Goal: Task Accomplishment & Management: Complete application form

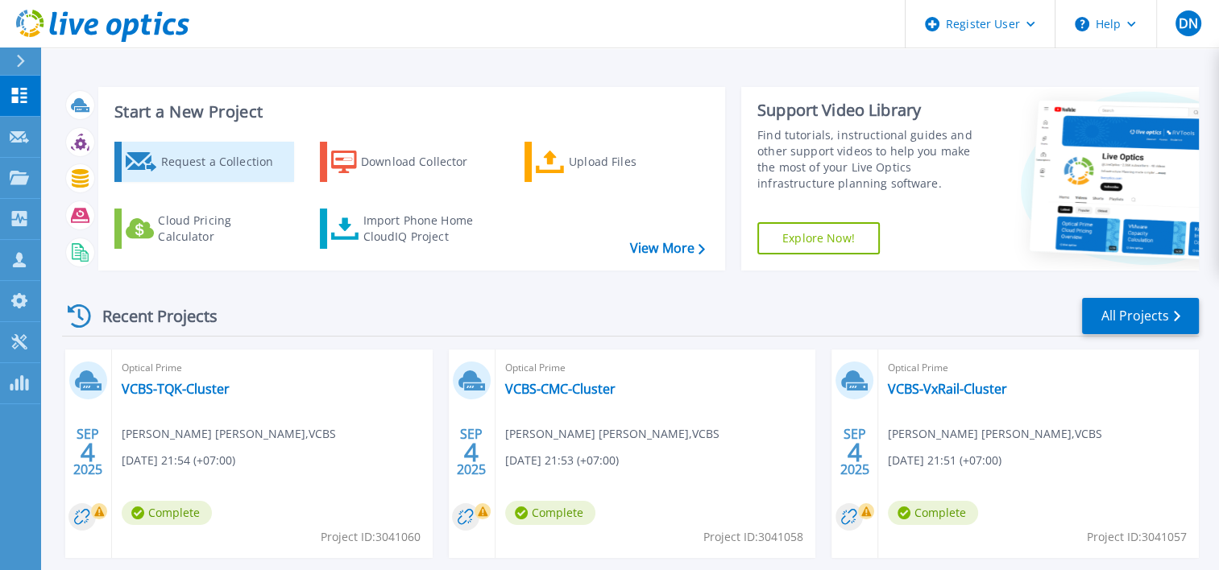
click at [226, 168] on div "Request a Collection" at bounding box center [224, 162] width 129 height 32
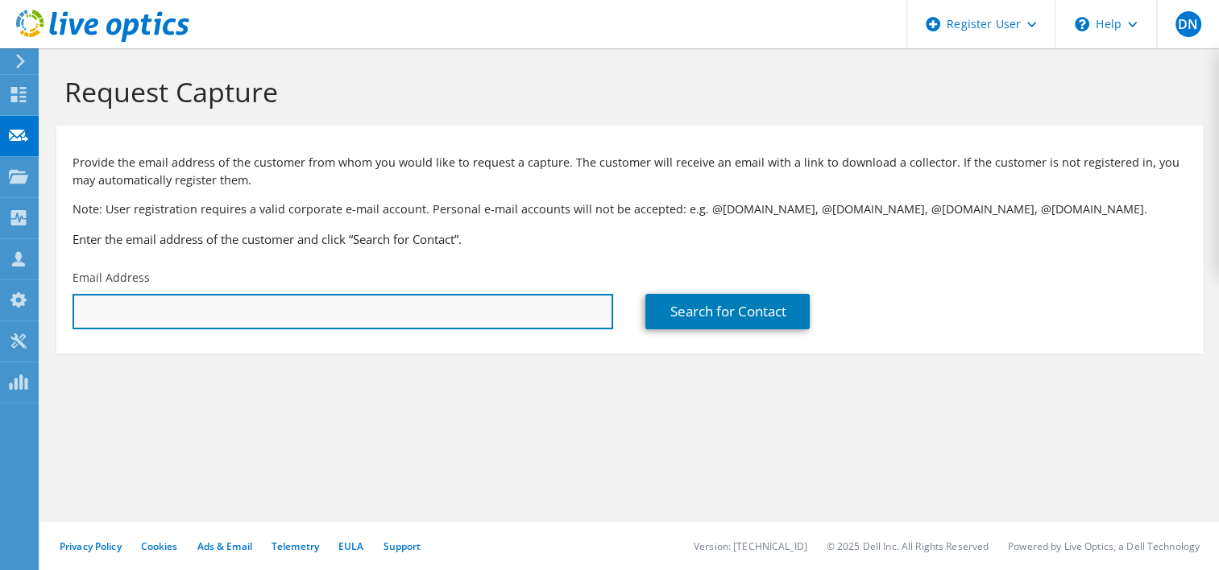
click at [280, 309] on input "text" at bounding box center [343, 311] width 541 height 35
drag, startPoint x: 247, startPoint y: 309, endPoint x: -5, endPoint y: 302, distance: 251.4
click at [0, 302] on html "DN Dell User DucThang Nguyen Ducthang.Nguyen@dell.com Dell My Profile Log Out \…" at bounding box center [609, 285] width 1219 height 570
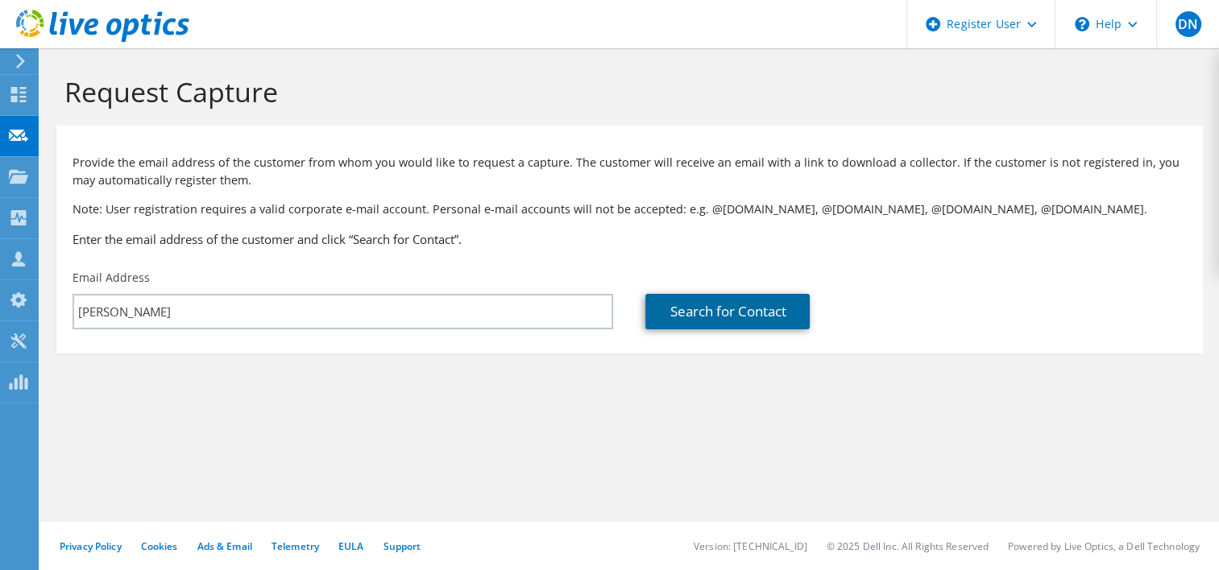
click at [691, 309] on link "Search for Contact" at bounding box center [727, 311] width 164 height 35
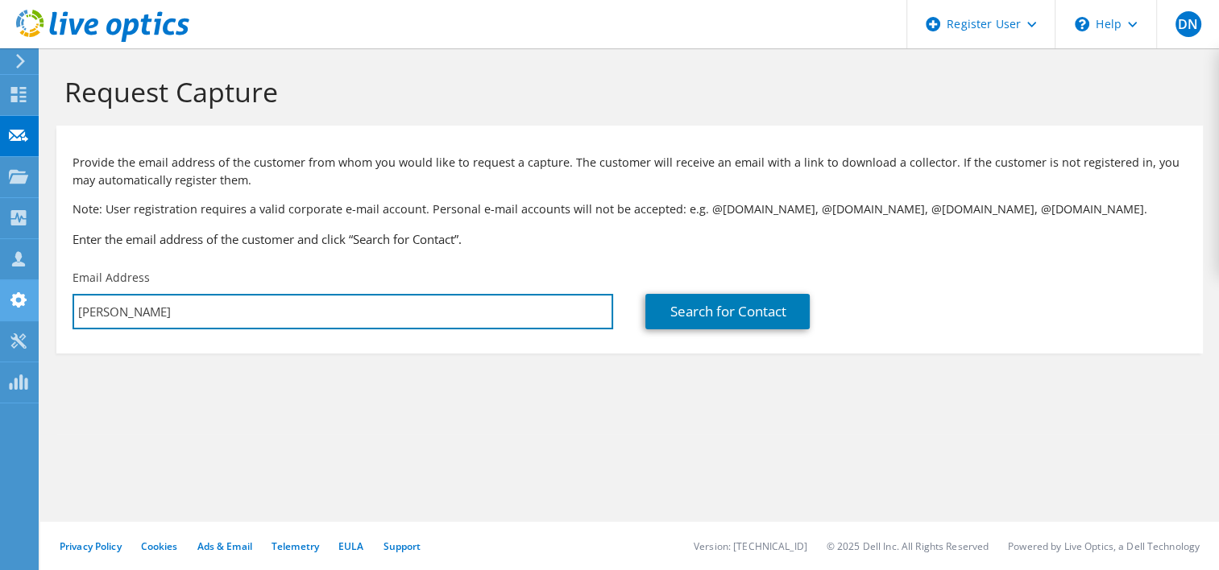
drag, startPoint x: 279, startPoint y: 315, endPoint x: 16, endPoint y: 306, distance: 262.8
click at [16, 306] on div "DN Dell User DucThang Nguyen Ducthang.Nguyen@dell.com Dell My Profile Log Out \…" at bounding box center [609, 285] width 1219 height 570
drag, startPoint x: 219, startPoint y: 309, endPoint x: -5, endPoint y: 313, distance: 224.0
click at [0, 313] on html "DN Dell User DucThang Nguyen Ducthang.Nguyen@dell.com Dell My Profile Log Out \…" at bounding box center [609, 285] width 1219 height 570
paste input "Trieu Trung Hieu <tthieu01@vcbs.com.vn>"
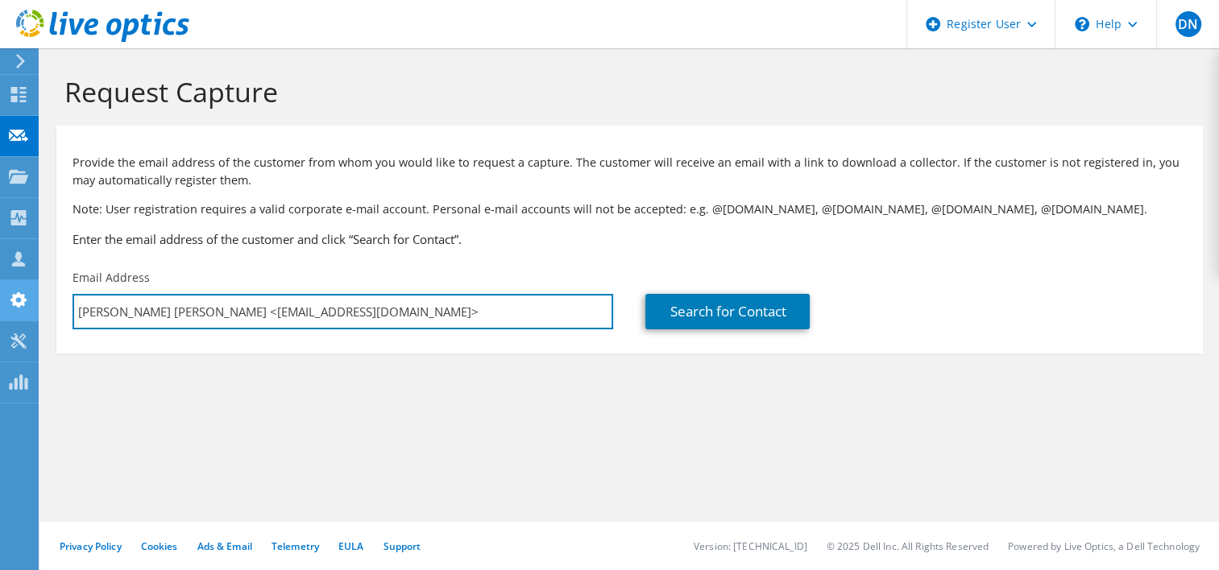
drag, startPoint x: 180, startPoint y: 315, endPoint x: 8, endPoint y: 313, distance: 172.4
click at [10, 313] on div "DN Dell User DucThang Nguyen Ducthang.Nguyen@dell.com Dell My Profile Log Out \…" at bounding box center [609, 285] width 1219 height 570
drag, startPoint x: 151, startPoint y: 313, endPoint x: -45, endPoint y: 313, distance: 196.6
click at [0, 313] on html "DN Dell User DucThang Nguyen Ducthang.Nguyen@dell.com Dell My Profile Log Out \…" at bounding box center [609, 285] width 1219 height 570
click at [247, 305] on input "tthieu01@vcbs.com.vn>" at bounding box center [343, 311] width 541 height 35
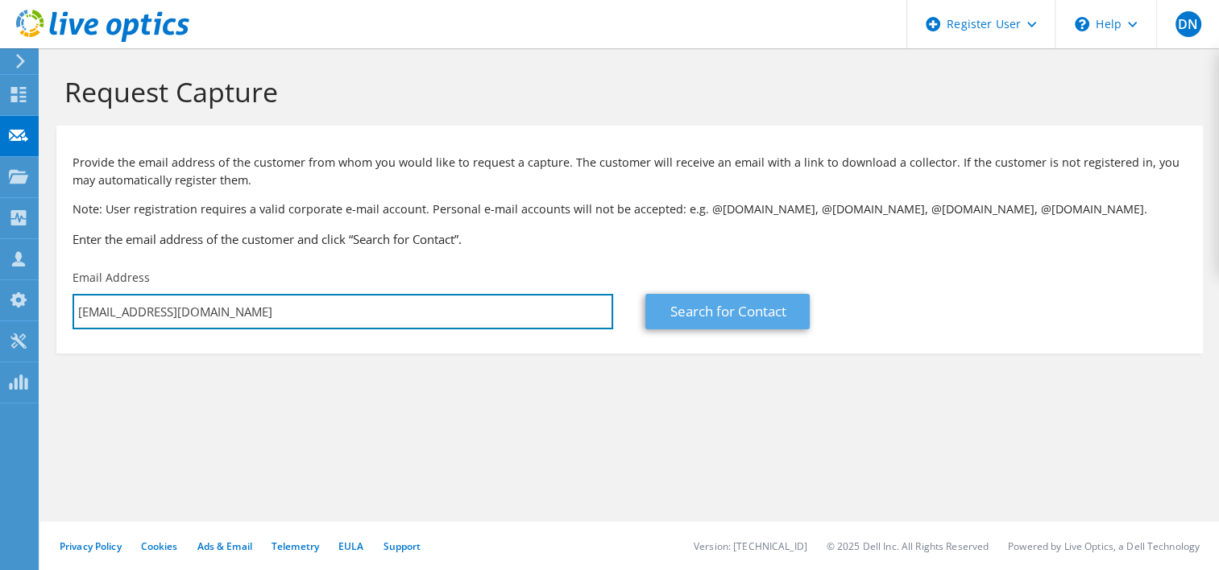
type input "tthieu01@vcbs.com.vn"
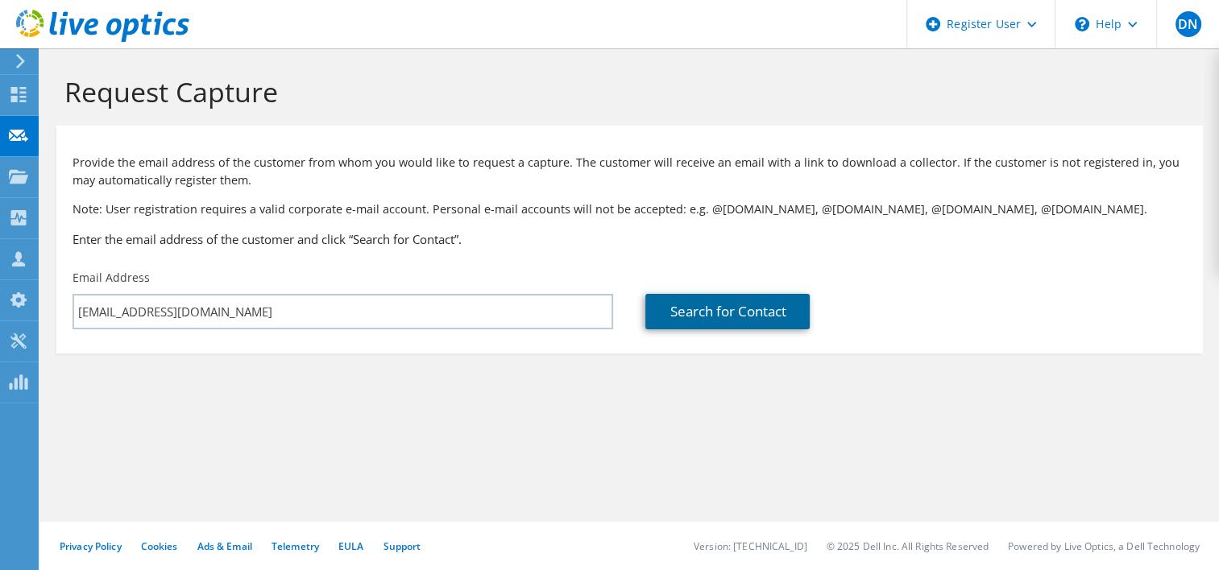
click at [682, 309] on link "Search for Contact" at bounding box center [727, 311] width 164 height 35
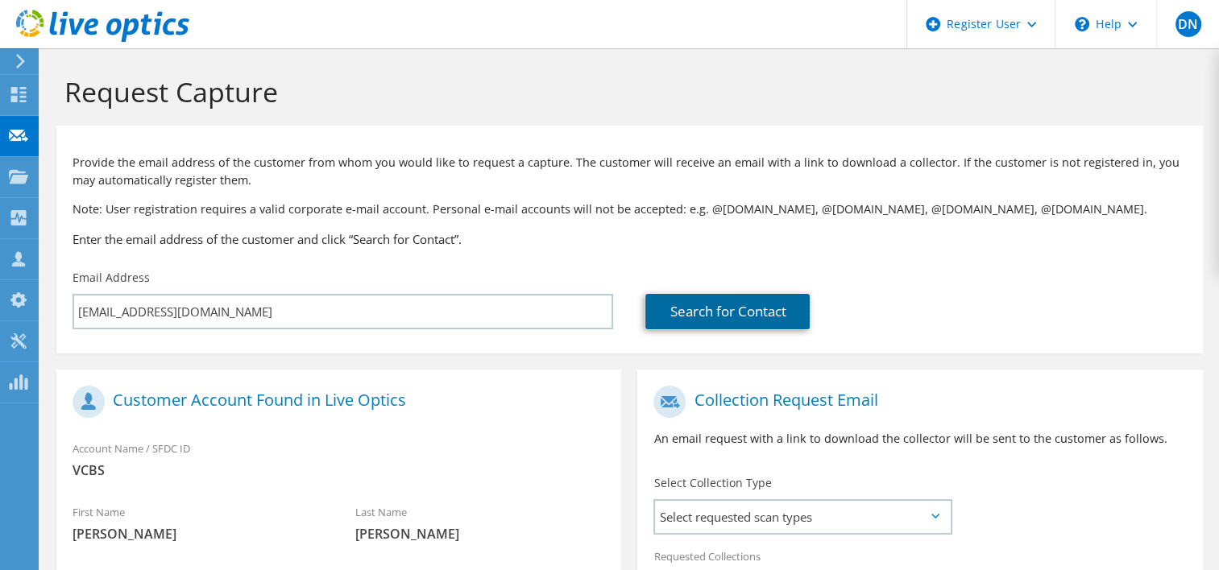
scroll to position [242, 0]
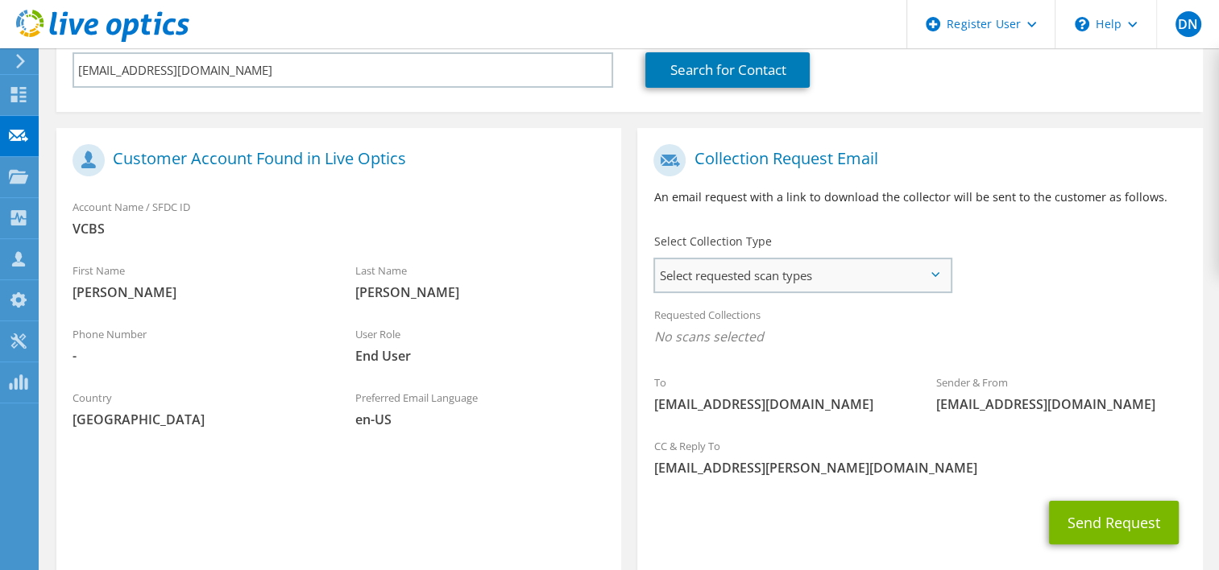
click at [802, 279] on span "Select requested scan types" at bounding box center [802, 275] width 294 height 32
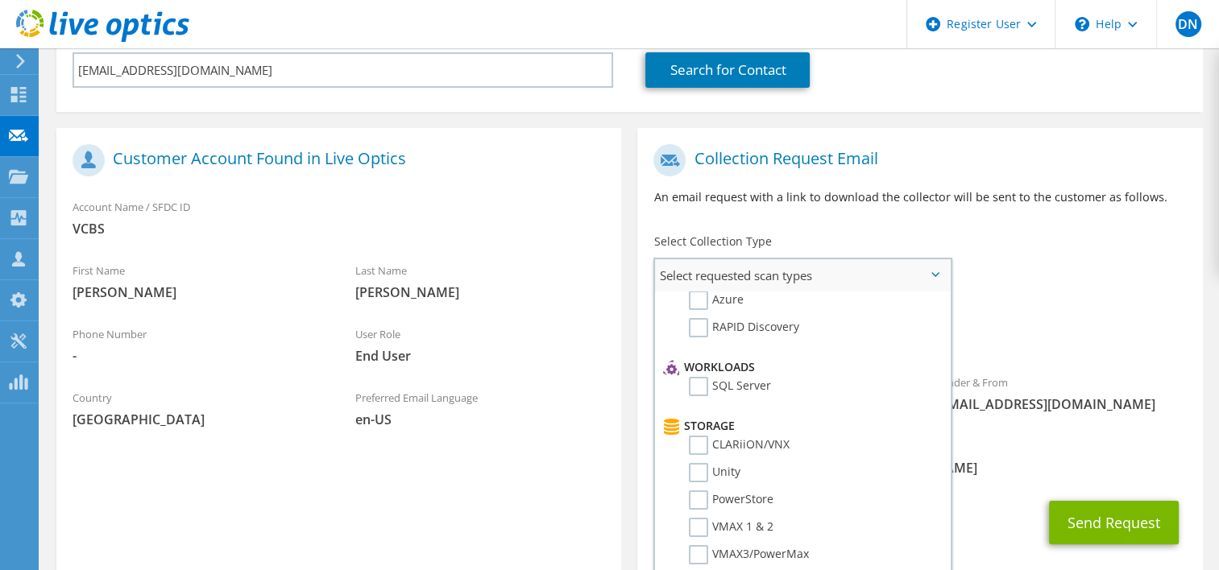
scroll to position [0, 0]
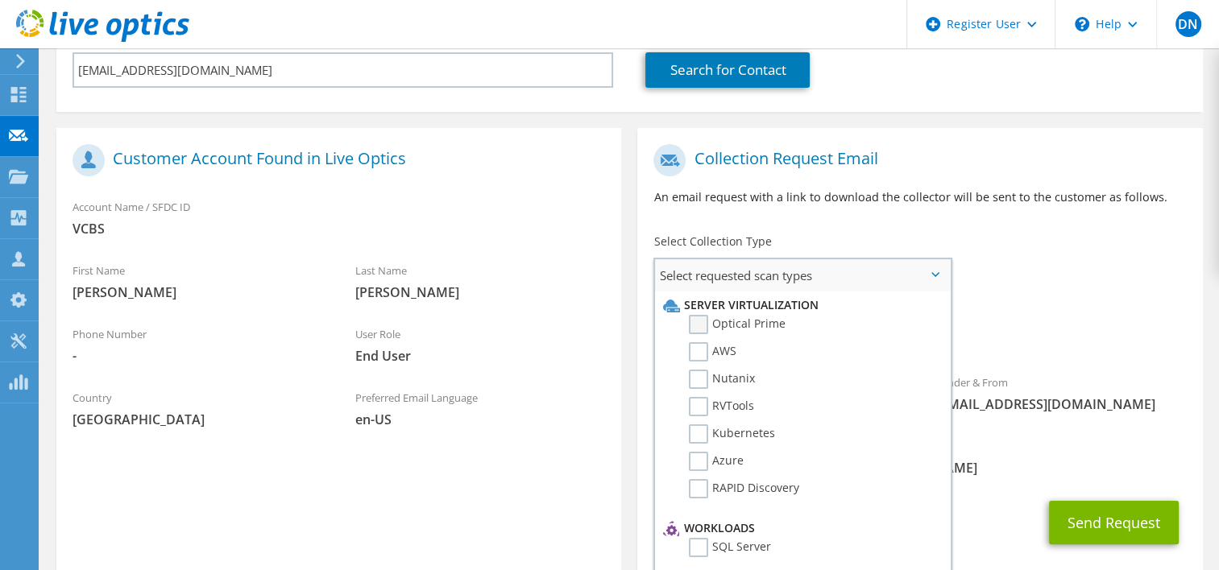
click at [695, 325] on label "Optical Prime" at bounding box center [737, 324] width 97 height 19
click at [0, 0] on input "Optical Prime" at bounding box center [0, 0] width 0 height 0
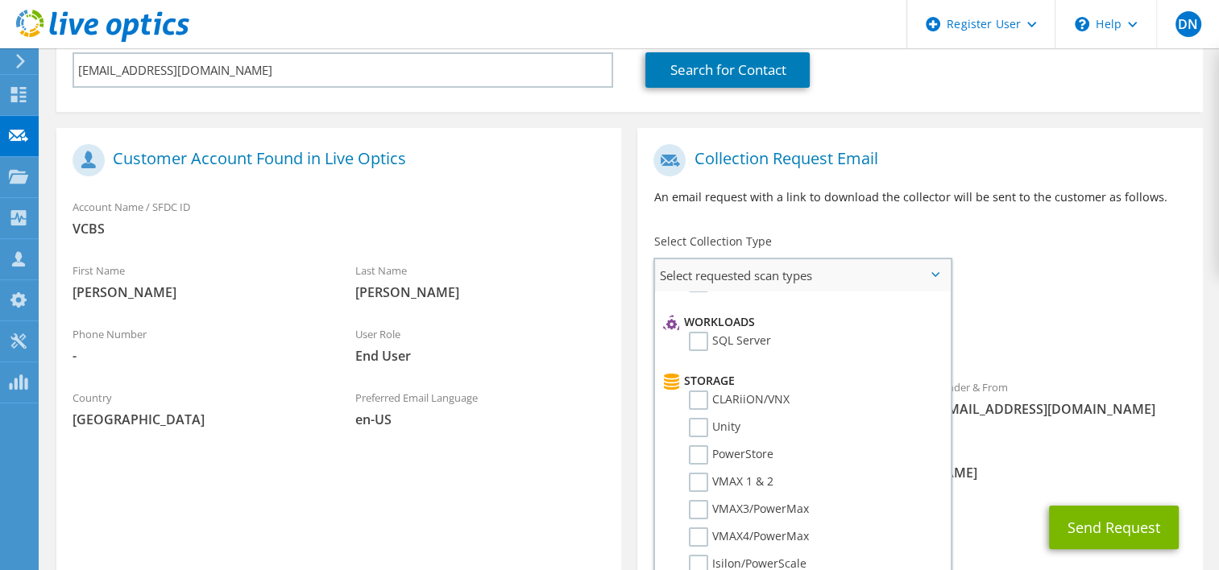
scroll to position [242, 0]
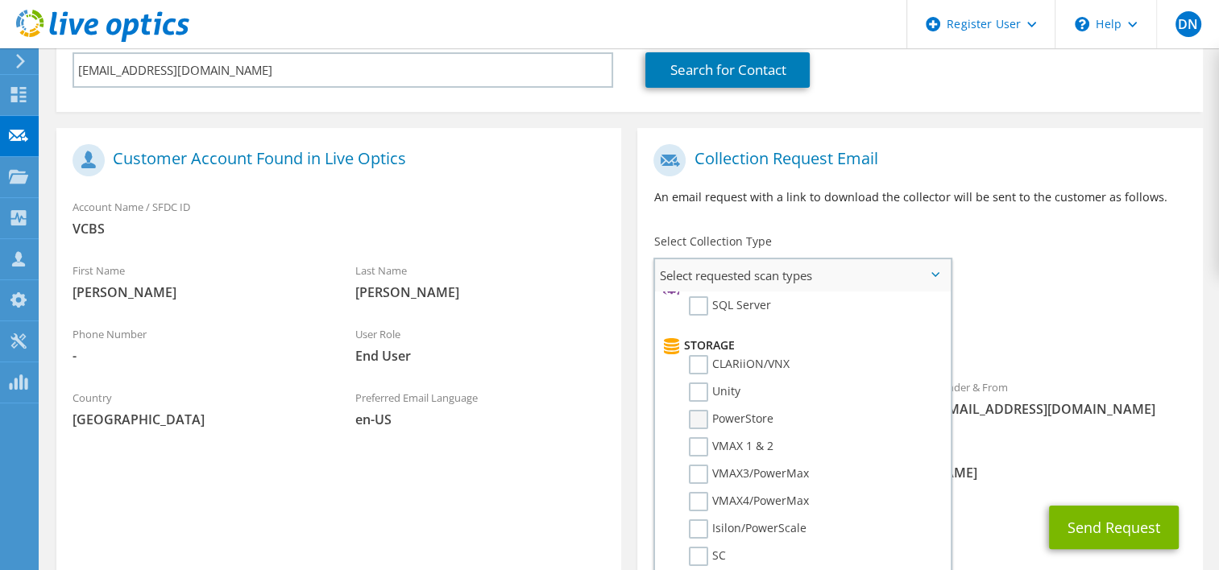
click at [705, 413] on label "PowerStore" at bounding box center [731, 419] width 85 height 19
click at [0, 0] on input "PowerStore" at bounding box center [0, 0] width 0 height 0
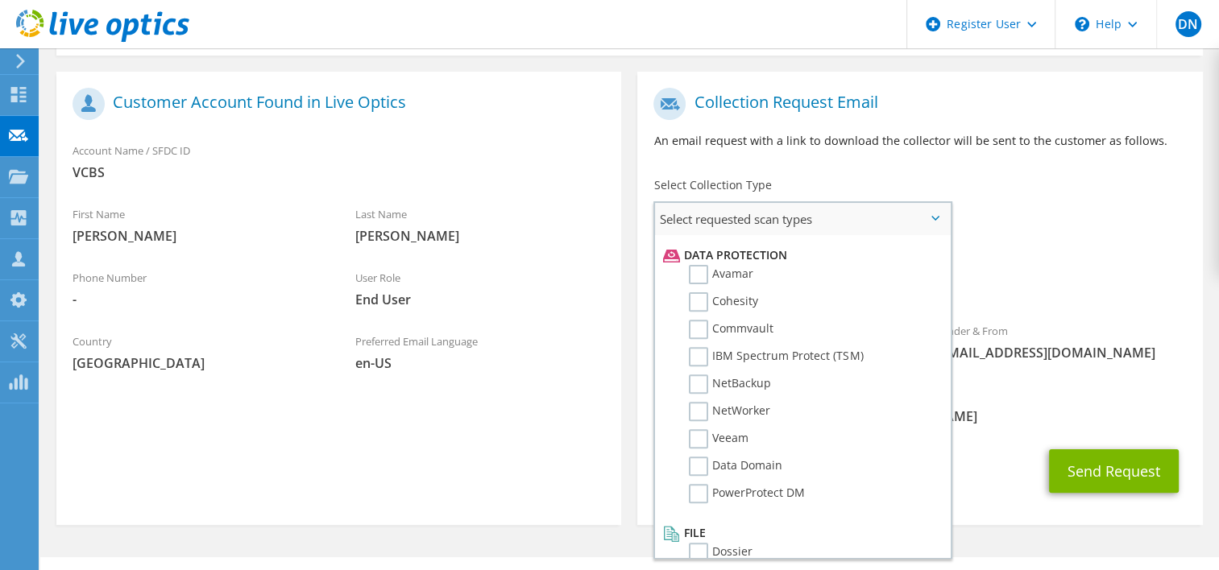
scroll to position [322, 0]
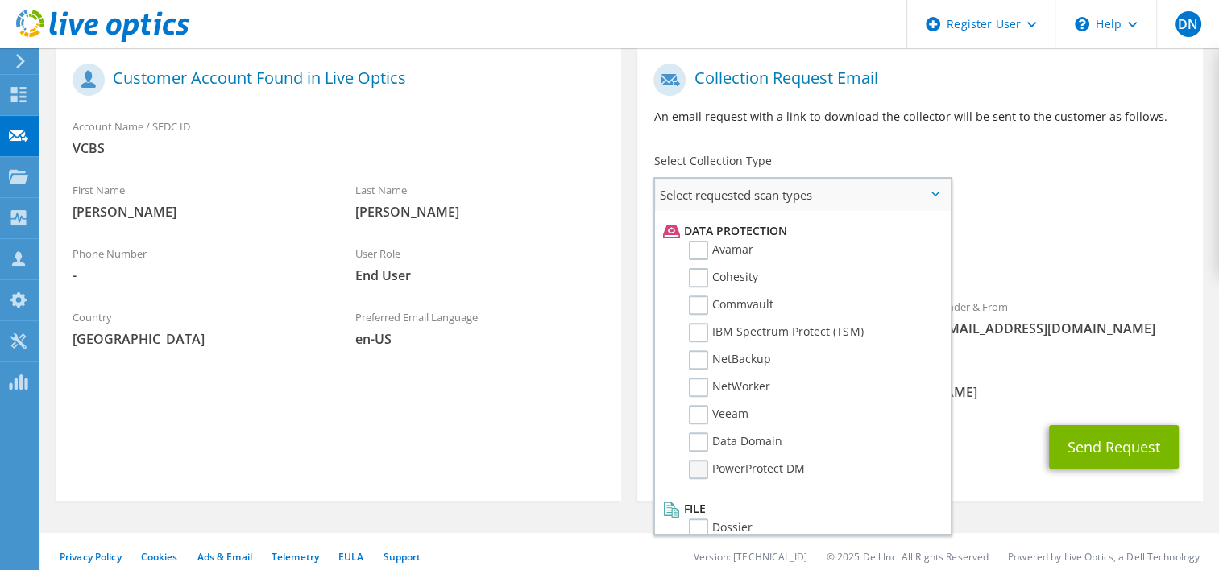
click at [698, 460] on label "PowerProtect DM" at bounding box center [747, 469] width 116 height 19
click at [0, 0] on input "PowerProtect DM" at bounding box center [0, 0] width 0 height 0
click at [1021, 400] on span "[EMAIL_ADDRESS][PERSON_NAME][DOMAIN_NAME]" at bounding box center [919, 392] width 532 height 18
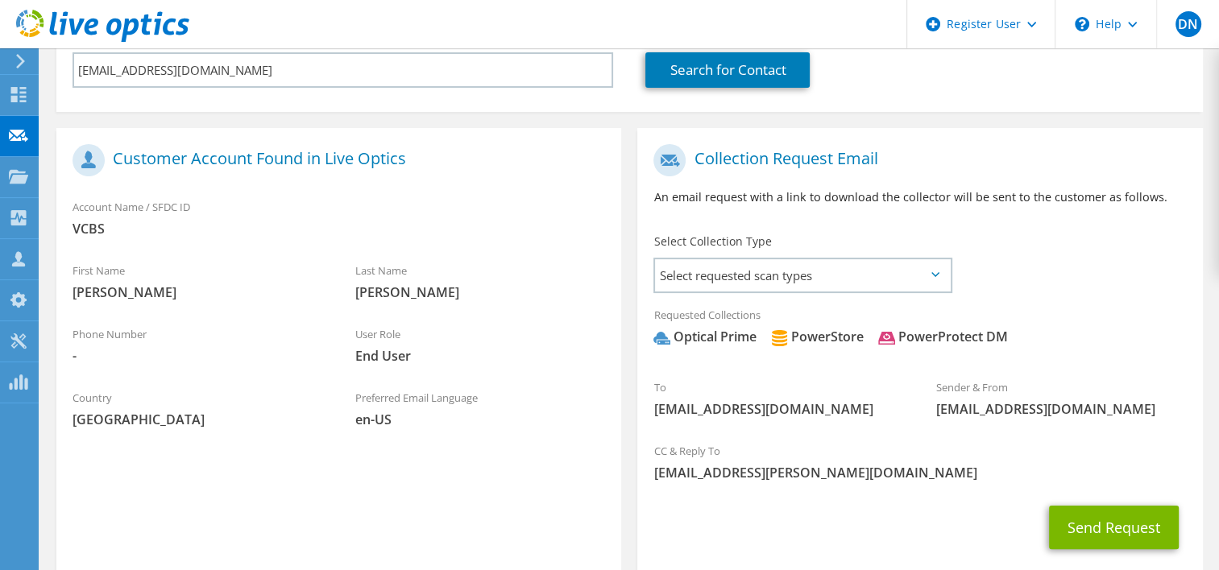
scroll to position [334, 0]
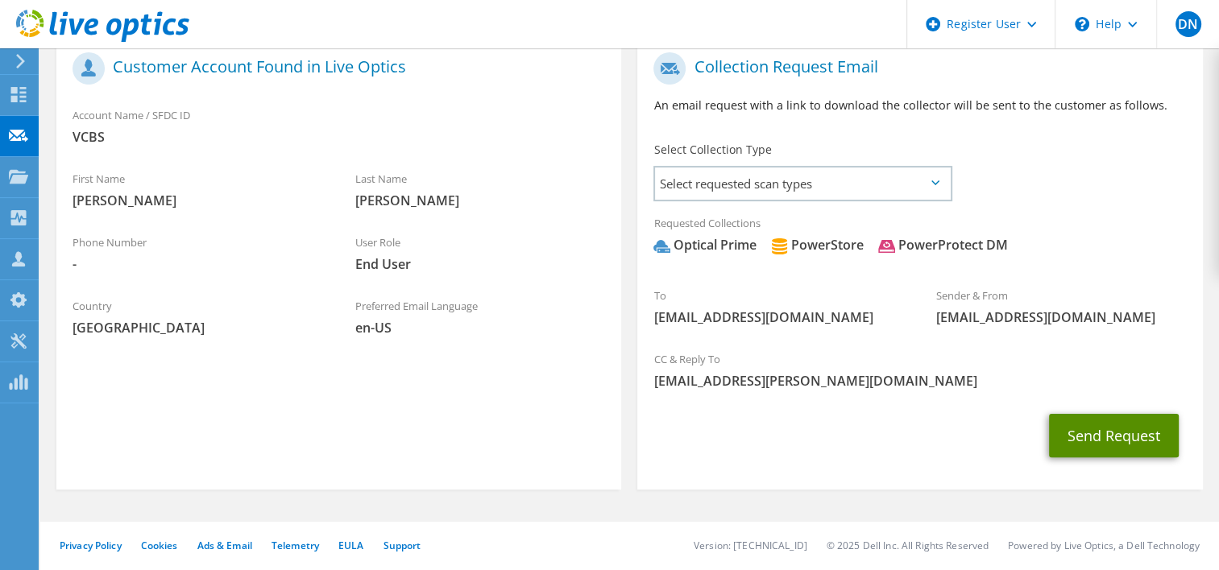
click at [1102, 448] on button "Send Request" at bounding box center [1114, 436] width 130 height 44
